Goal: Navigation & Orientation: Find specific page/section

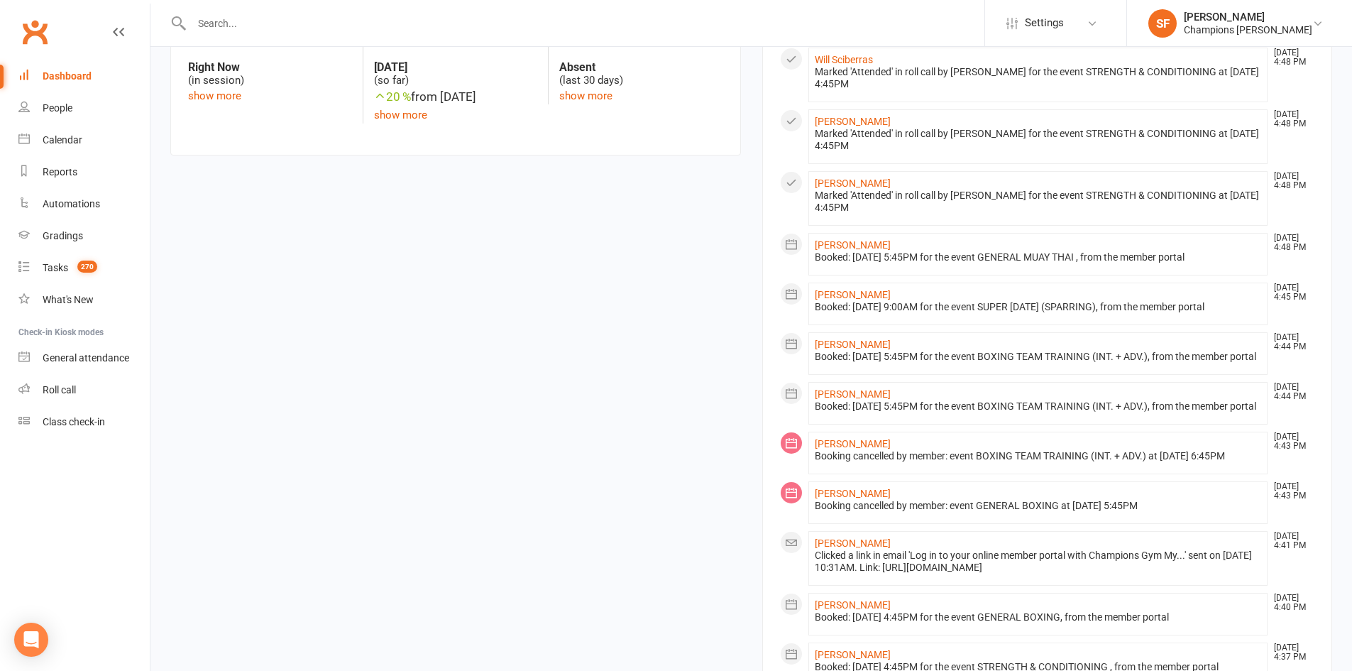
scroll to position [426, 0]
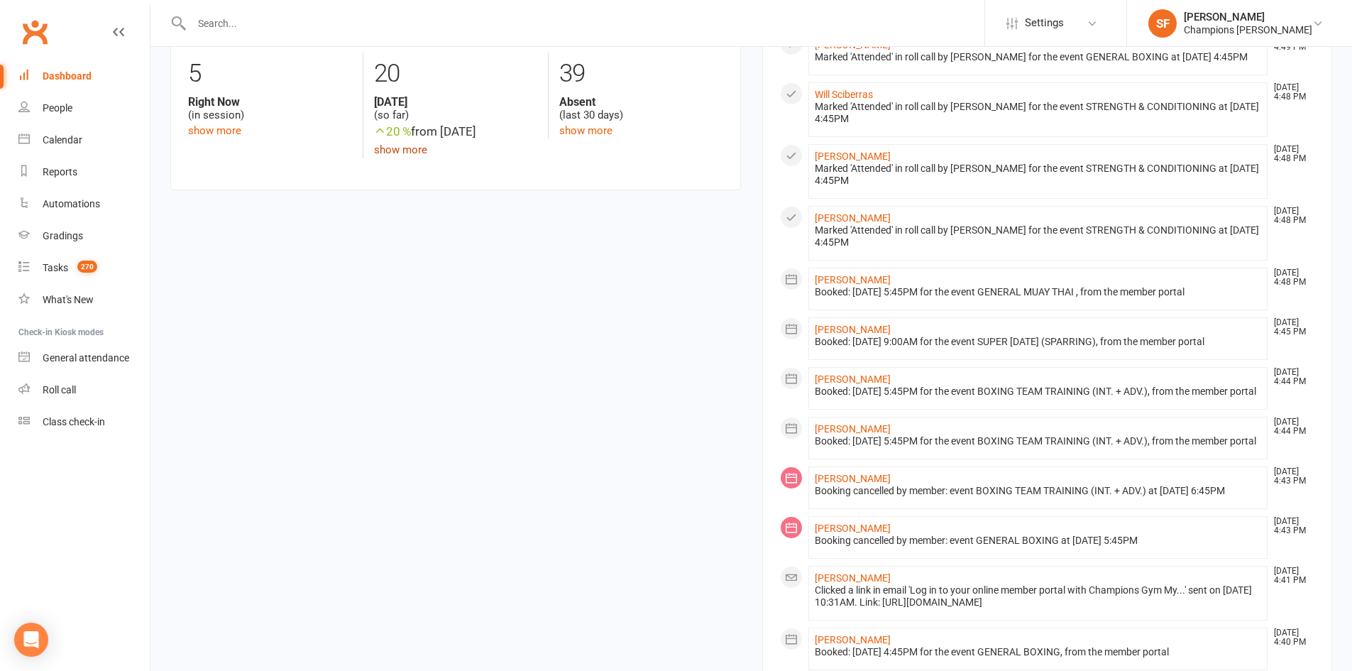
click at [387, 145] on link "show more" at bounding box center [400, 149] width 53 height 13
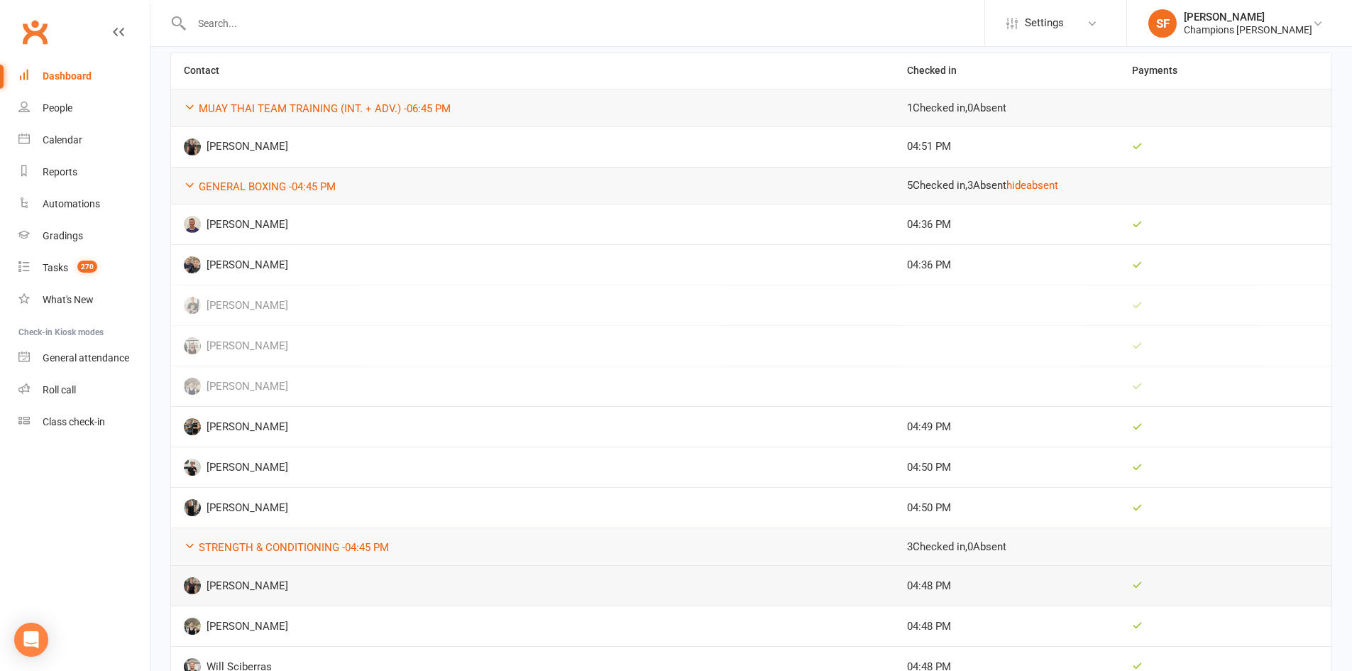
scroll to position [194, 0]
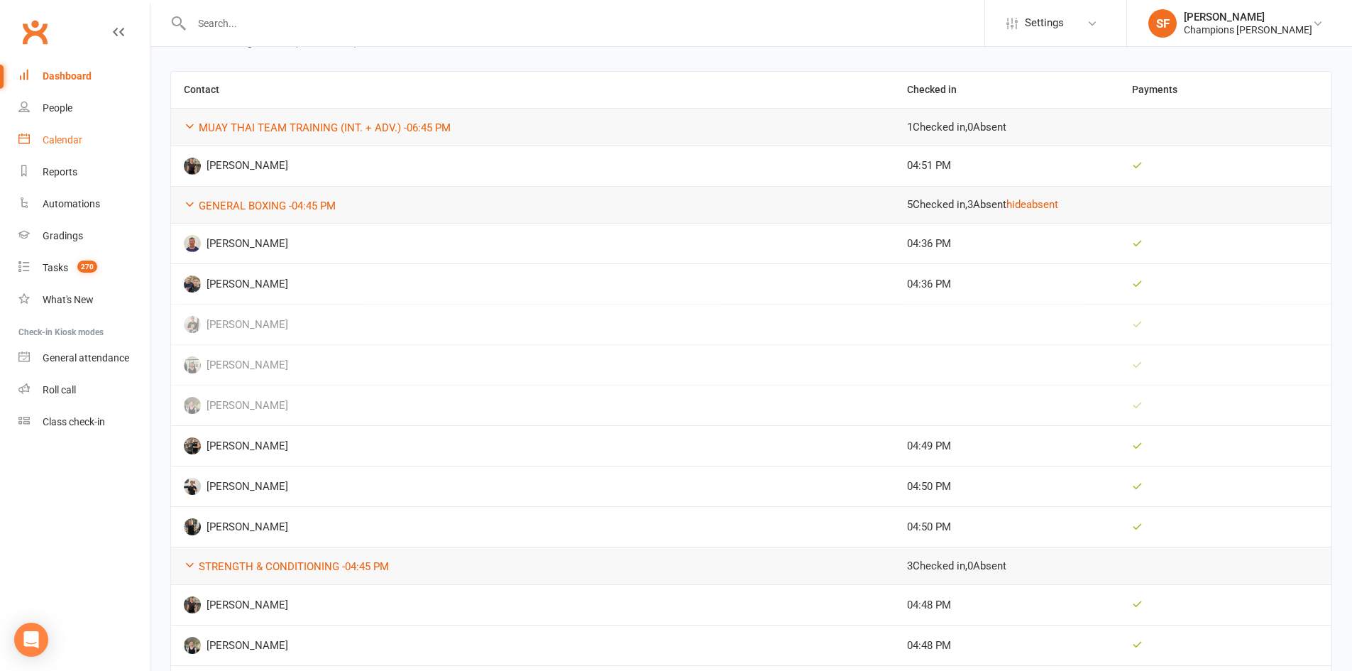
click at [87, 136] on link "Calendar" at bounding box center [83, 140] width 131 height 32
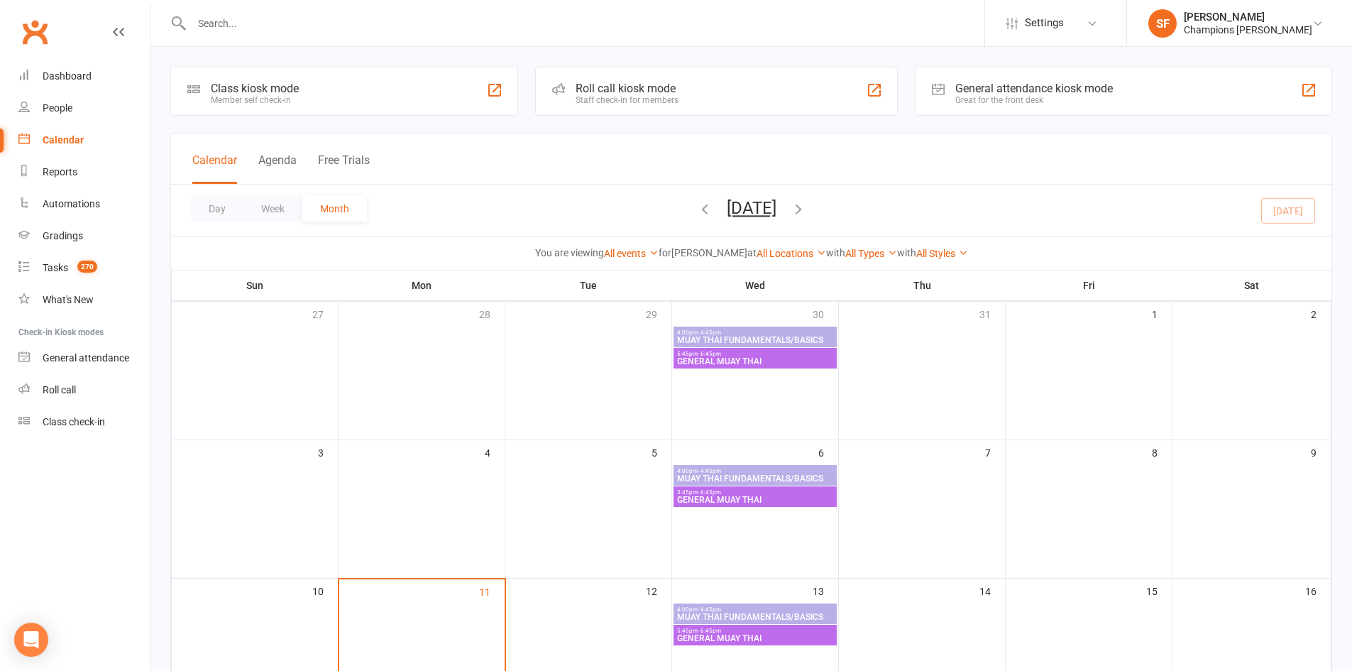
click at [802, 615] on span "MUAY THAI FUNDAMENTALS/BASICS" at bounding box center [755, 616] width 158 height 9
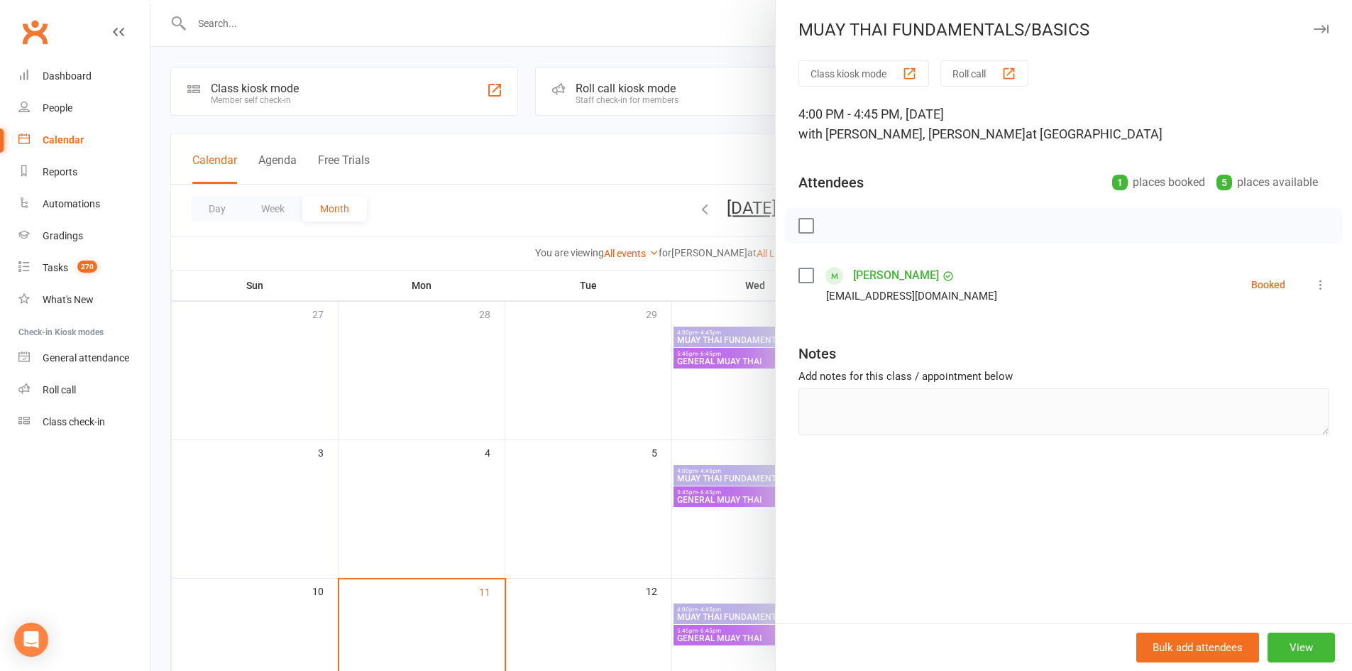
click at [649, 563] on div at bounding box center [750, 335] width 1201 height 671
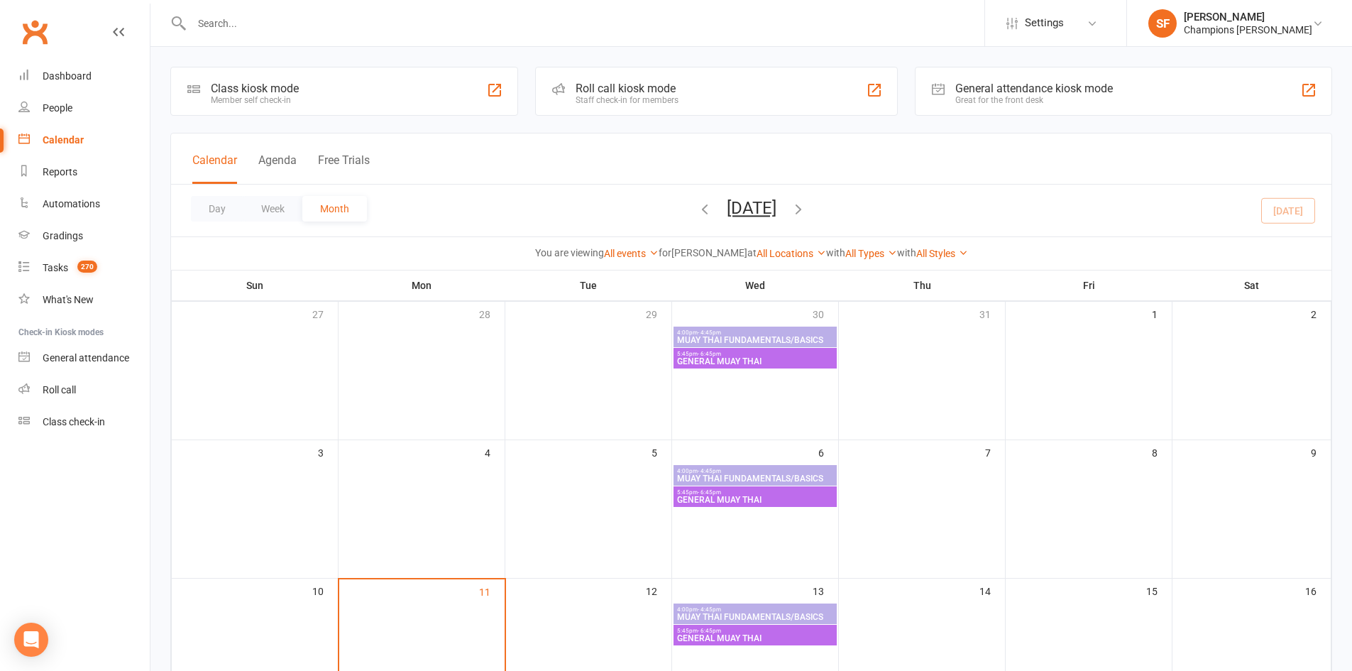
click at [708, 470] on span "- 4:45pm" at bounding box center [708, 471] width 23 height 6
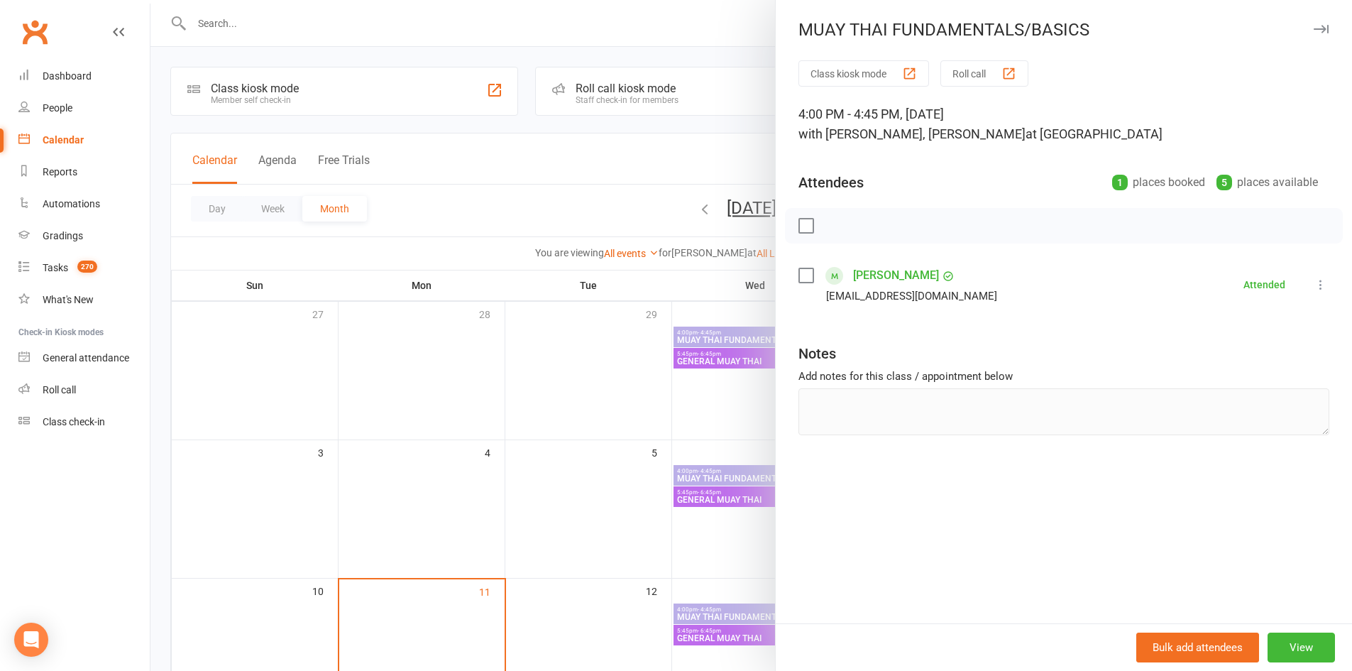
click at [665, 476] on div at bounding box center [750, 335] width 1201 height 671
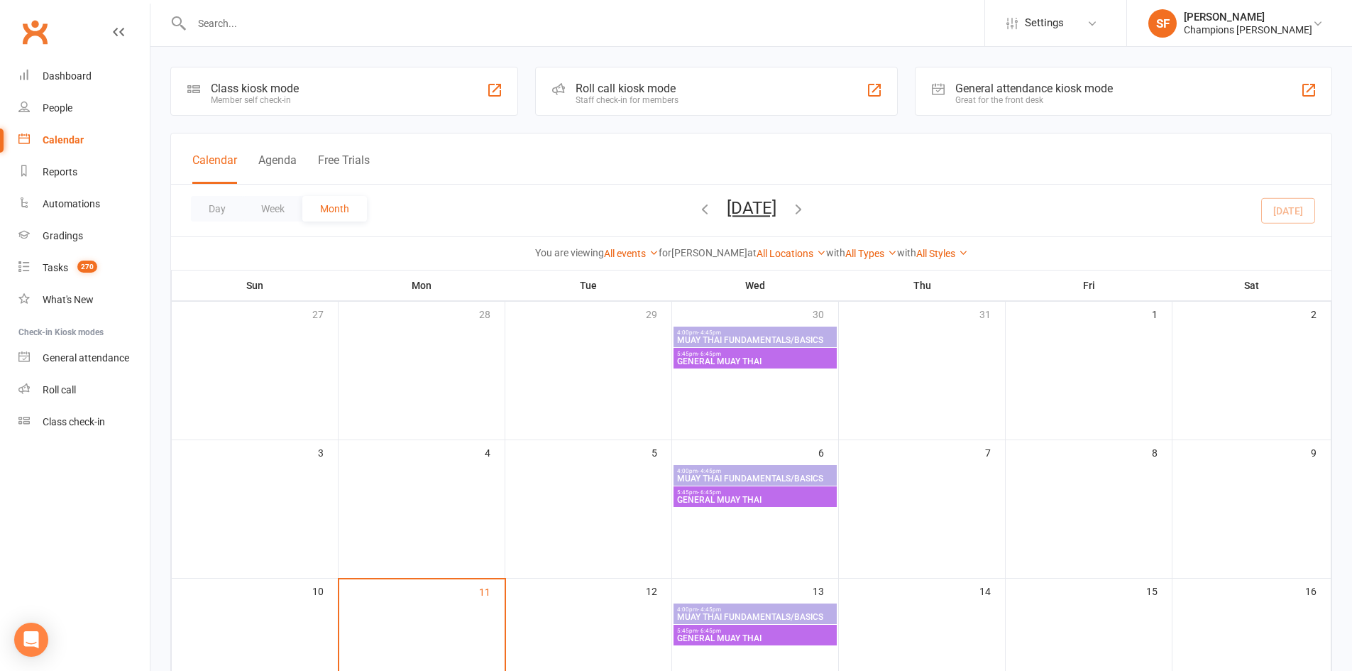
click at [698, 631] on span "- 6:45pm" at bounding box center [708, 630] width 23 height 6
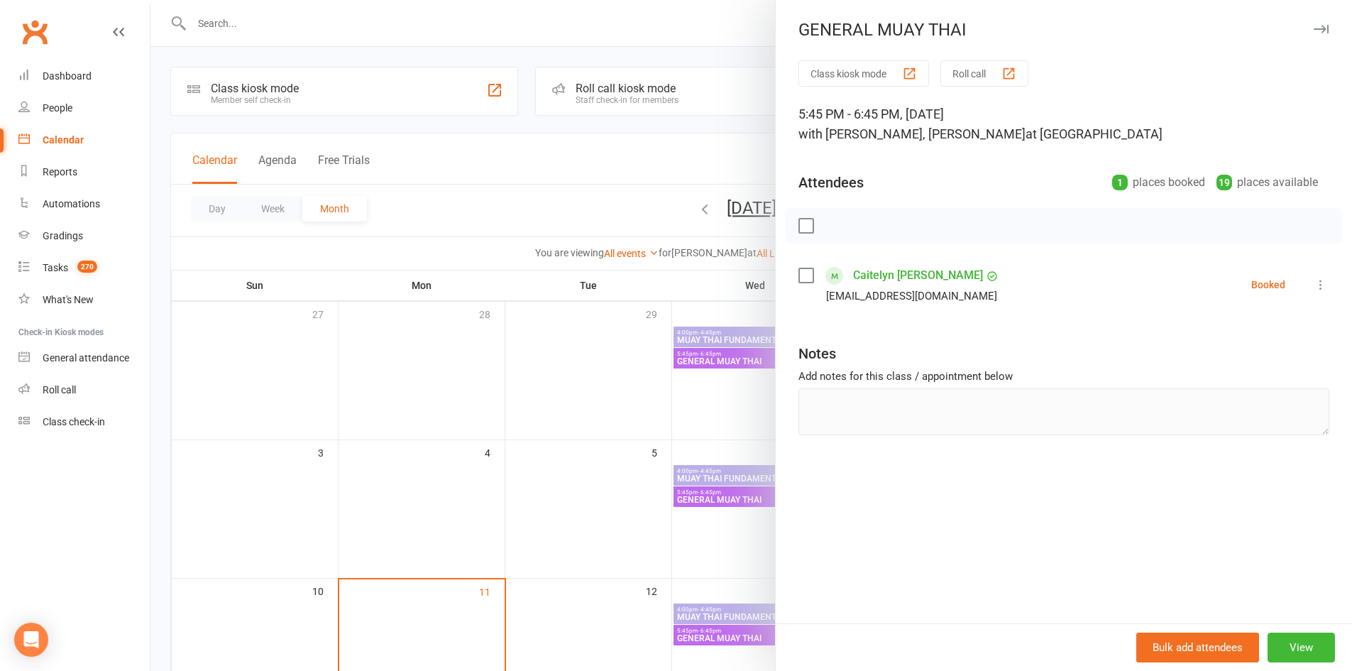
click at [648, 592] on div at bounding box center [750, 335] width 1201 height 671
